Goal: Transaction & Acquisition: Purchase product/service

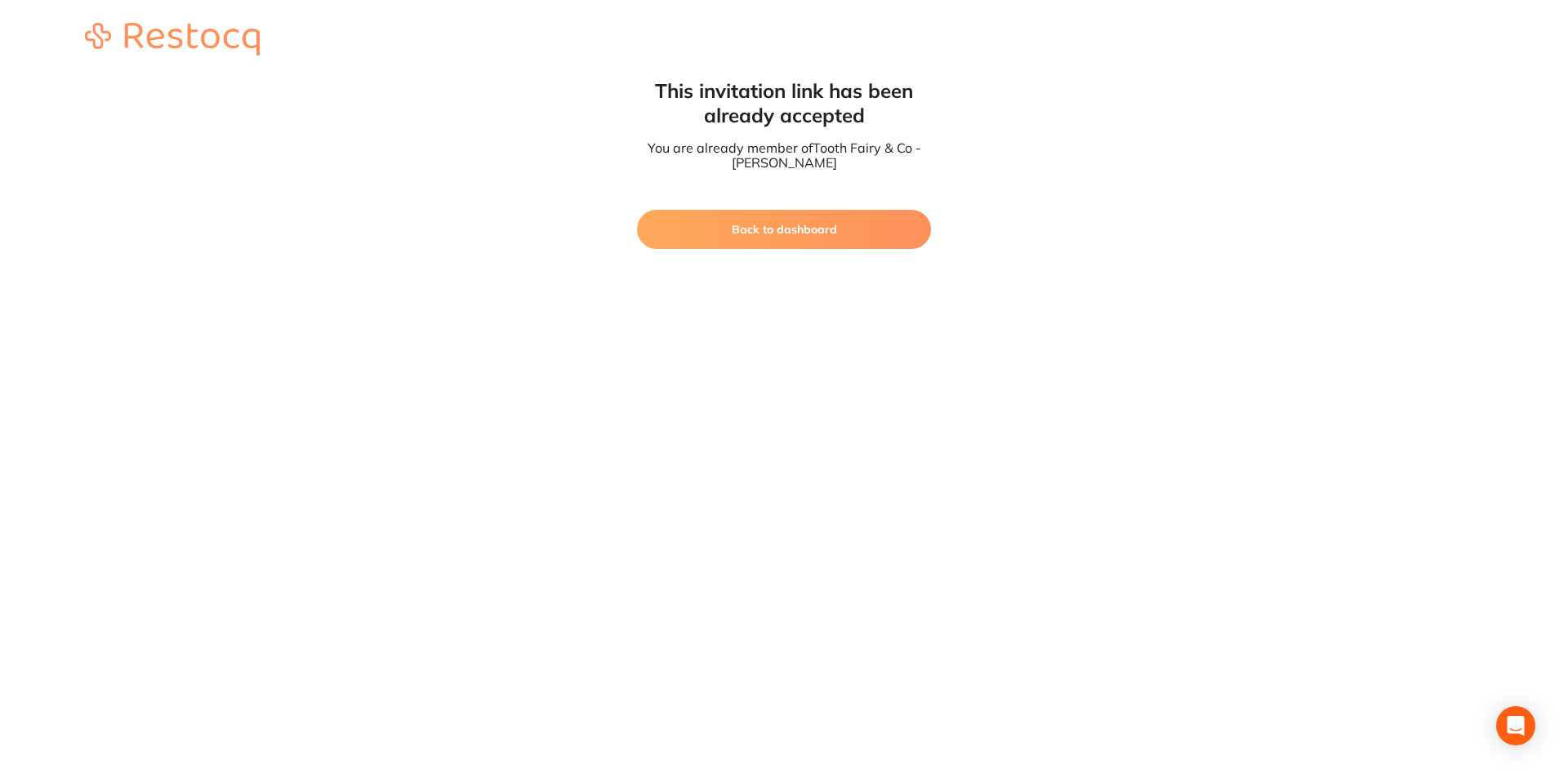
click at [806, 229] on button "Back to dashboard" at bounding box center [784, 229] width 294 height 39
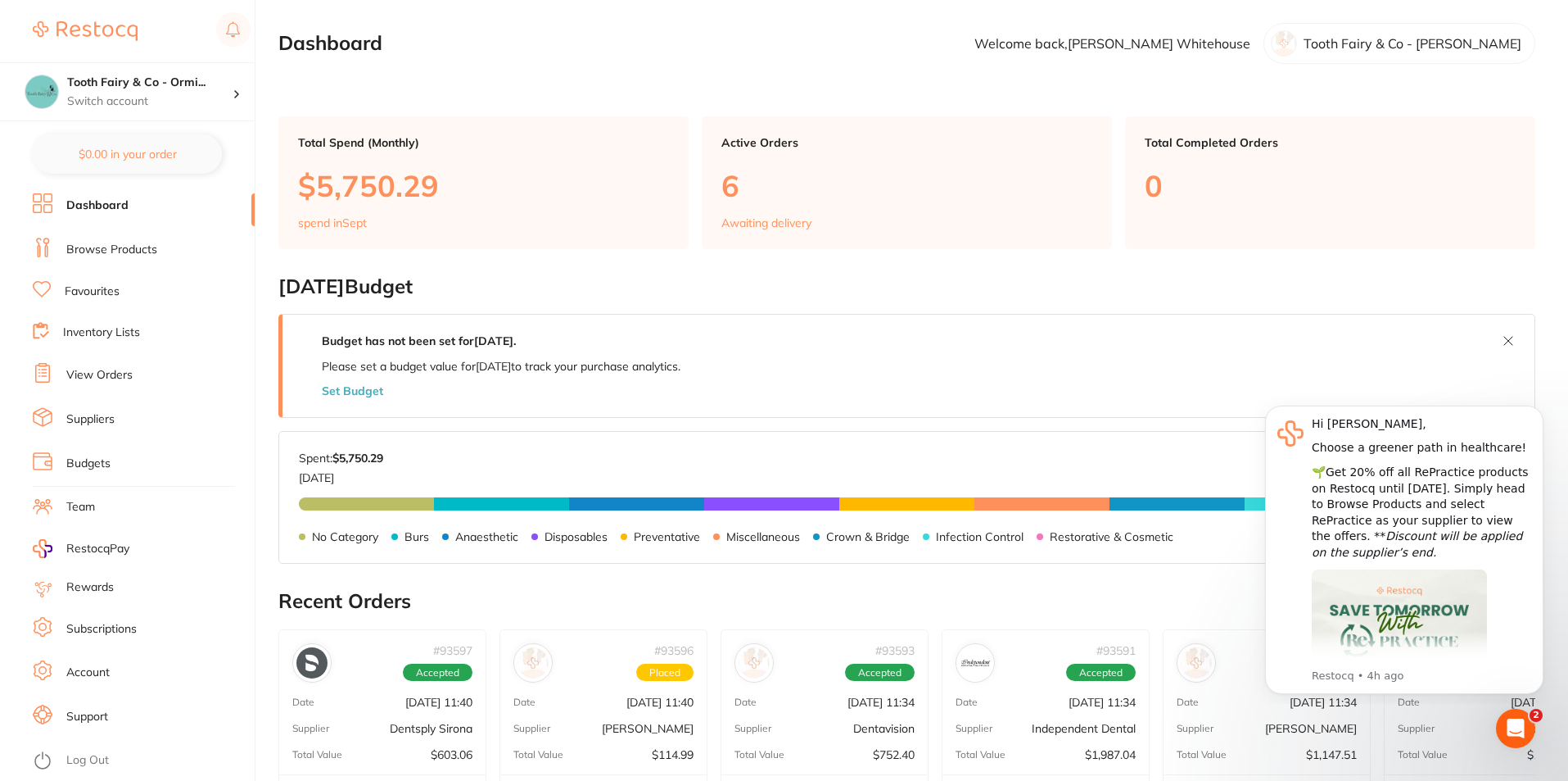
click at [107, 247] on link "Browse Products" at bounding box center [112, 250] width 91 height 16
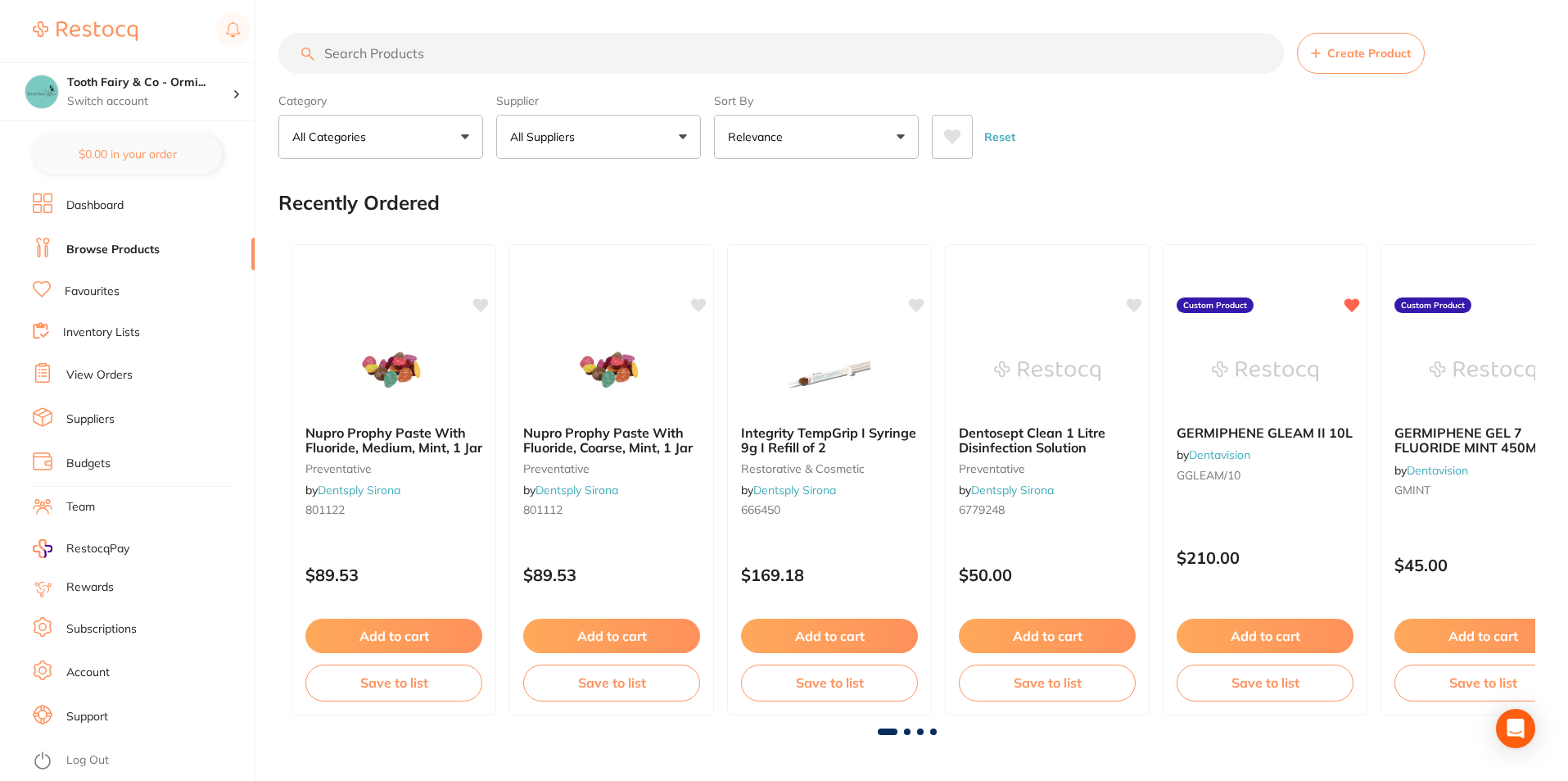
click at [398, 56] on input "search" at bounding box center [781, 53] width 1005 height 41
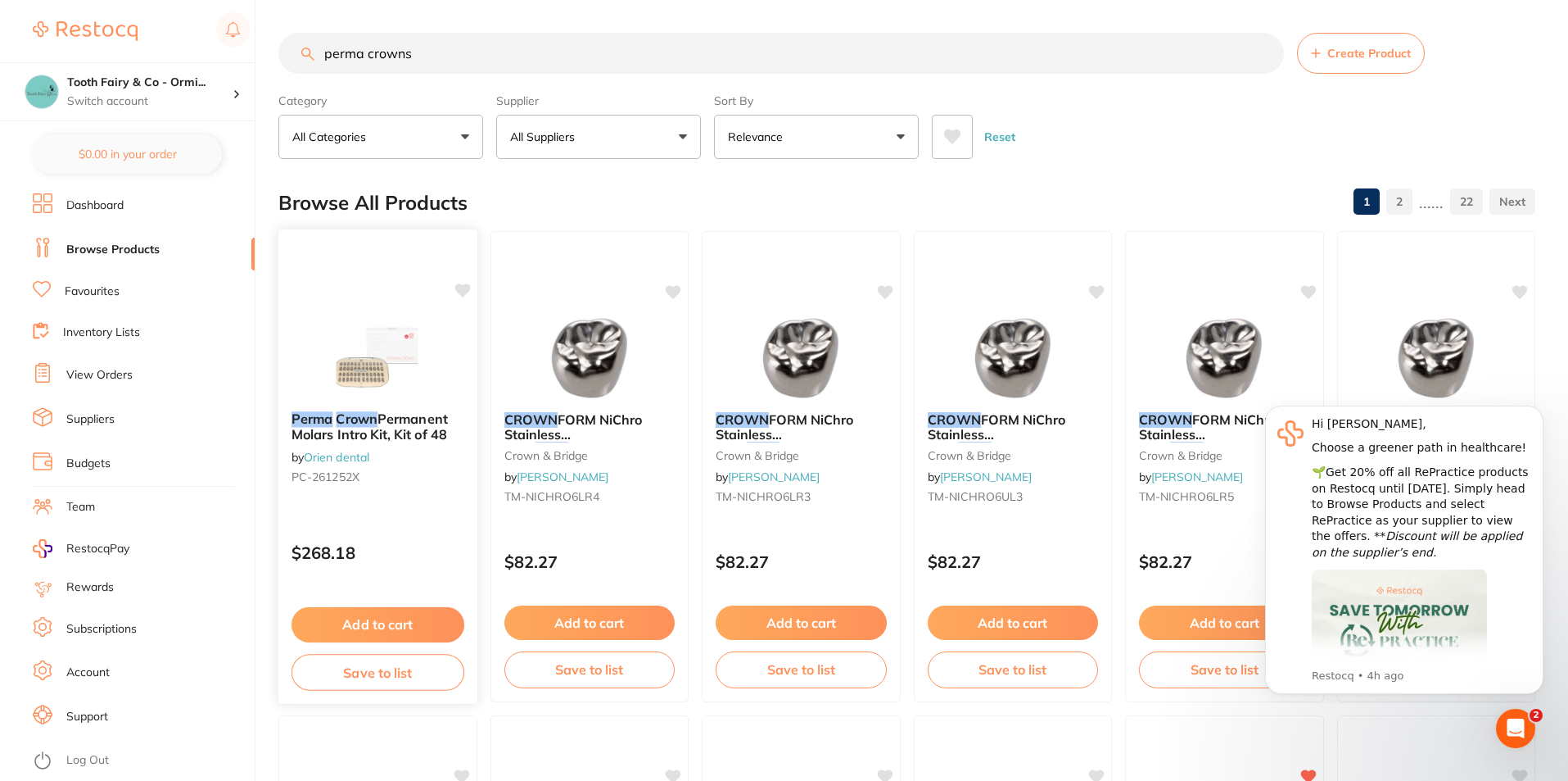
type input "perma crowns"
click at [372, 424] on em "Crown" at bounding box center [356, 418] width 42 height 16
